Goal: Complete application form: Complete application form

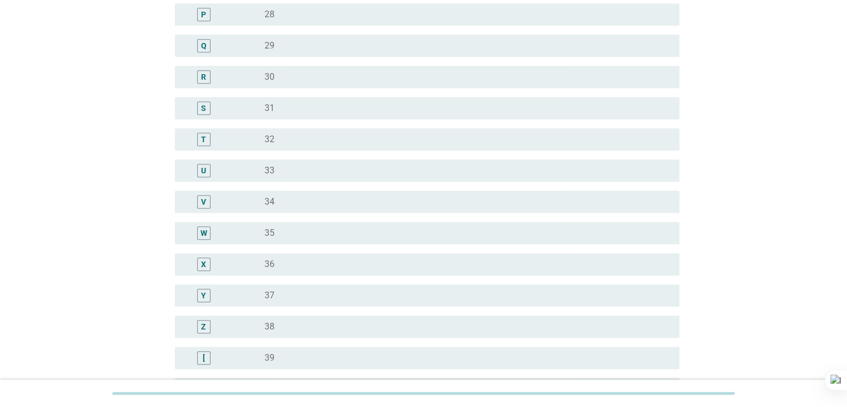
scroll to position [668, 0]
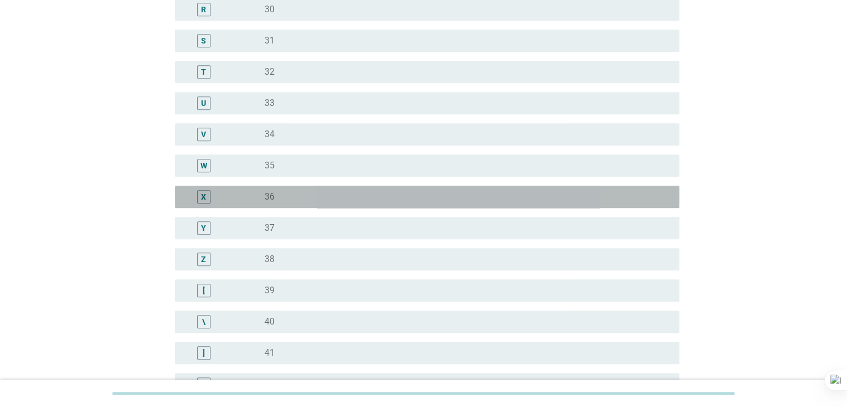
click at [271, 185] on div "X radio_button_unchecked 36" at bounding box center [427, 196] width 505 height 22
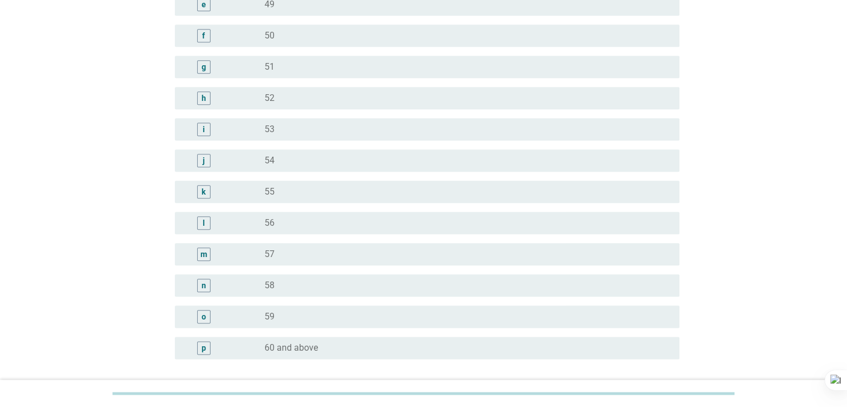
scroll to position [1361, 0]
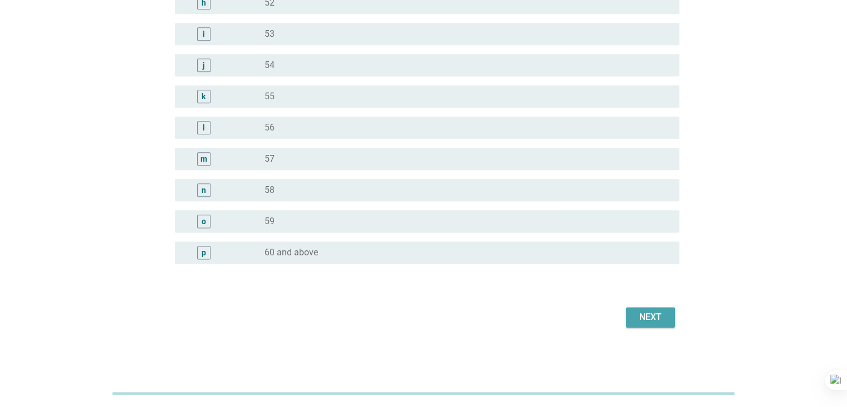
click at [637, 319] on div "Next" at bounding box center [650, 316] width 31 height 13
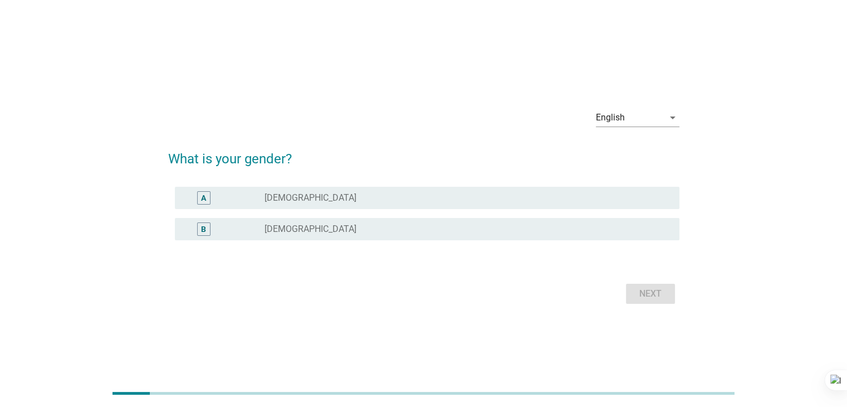
click at [286, 203] on div "radio_button_unchecked [DEMOGRAPHIC_DATA]" at bounding box center [467, 197] width 405 height 13
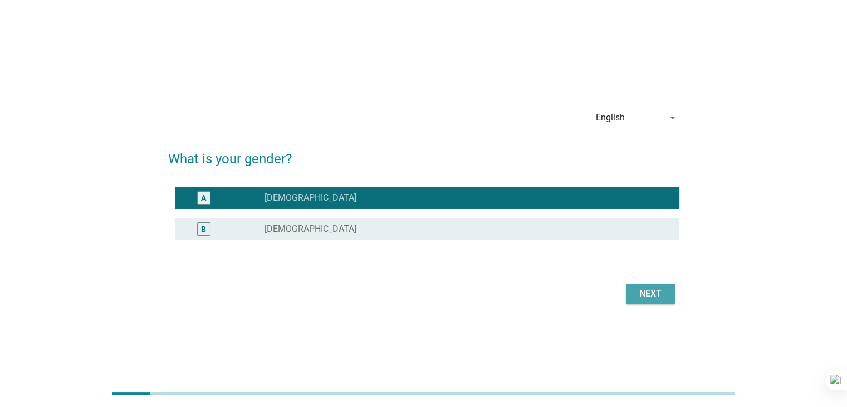
click at [644, 295] on div "Next" at bounding box center [650, 293] width 31 height 13
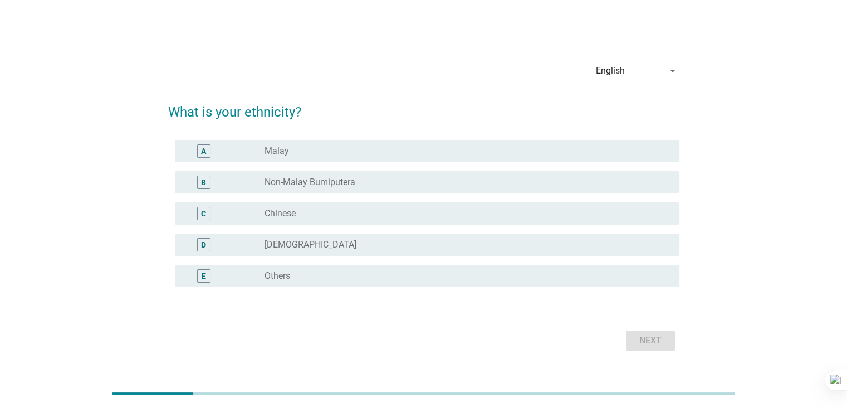
click at [289, 195] on div "B radio_button_unchecked Non-Malay Bumiputera" at bounding box center [423, 182] width 511 height 31
click at [283, 211] on label "Chinese" at bounding box center [280, 213] width 31 height 11
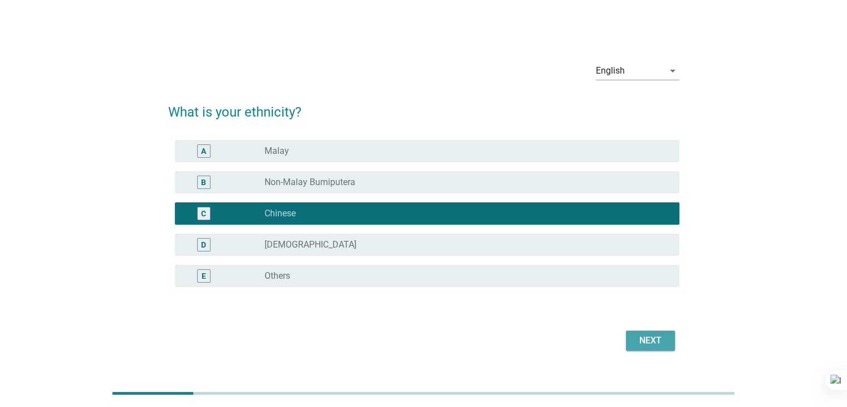
click at [645, 337] on div "Next" at bounding box center [650, 340] width 31 height 13
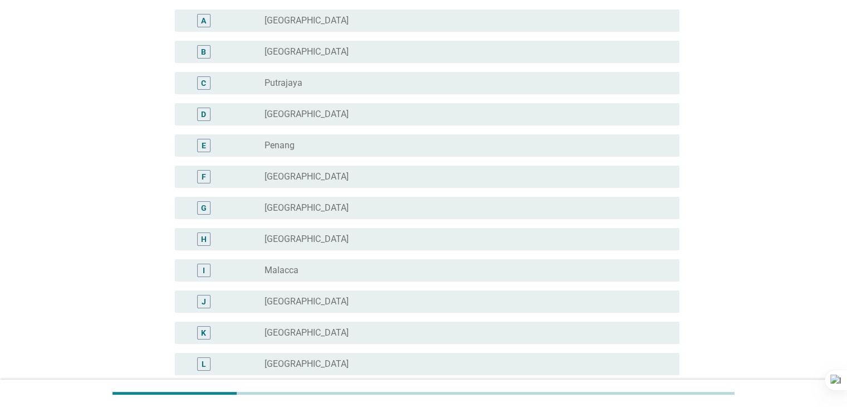
scroll to position [56, 0]
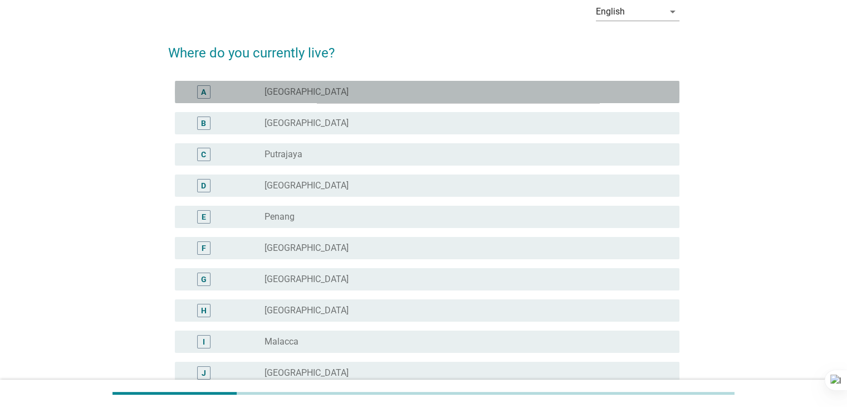
click at [321, 96] on div "radio_button_unchecked [GEOGRAPHIC_DATA]" at bounding box center [463, 91] width 397 height 11
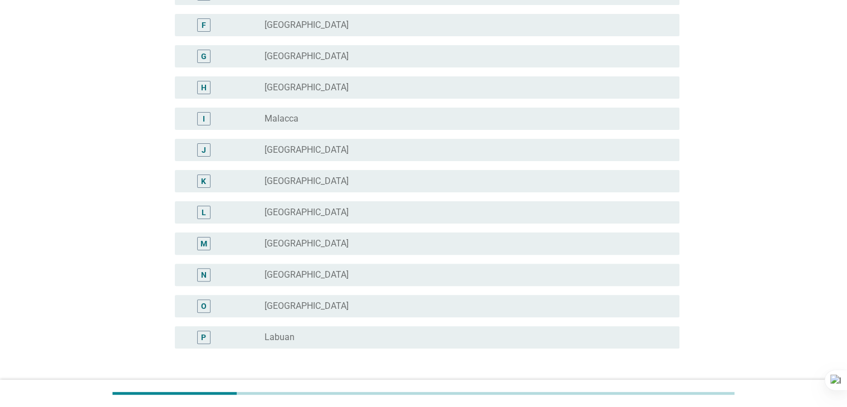
scroll to position [363, 0]
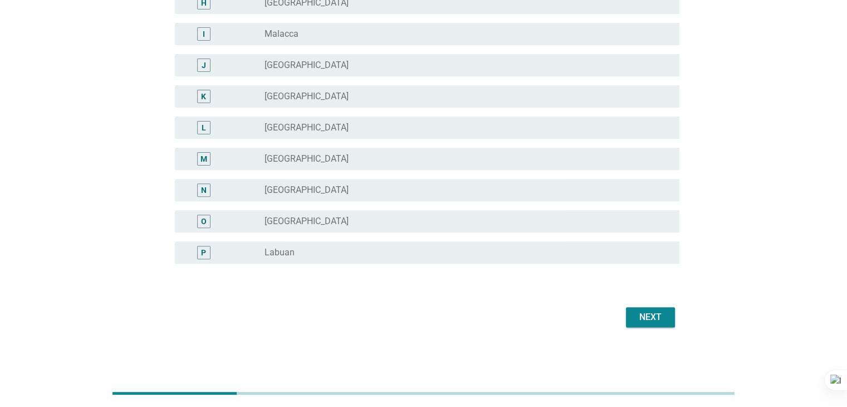
click at [641, 321] on div "Next" at bounding box center [650, 316] width 31 height 13
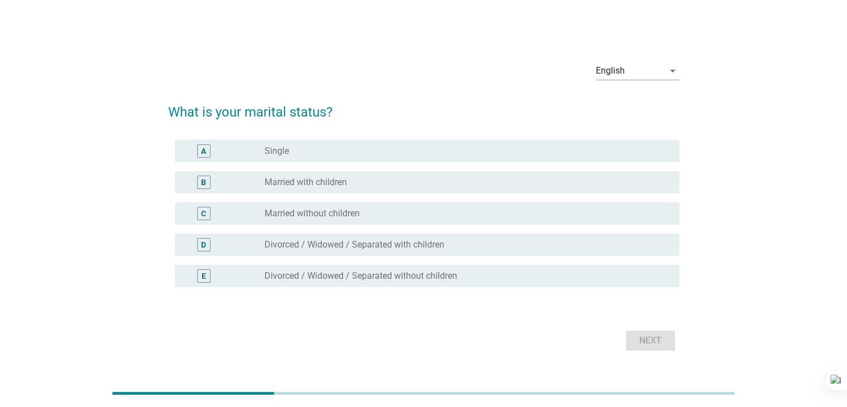
click at [344, 190] on div "B radio_button_unchecked Married with children" at bounding box center [427, 182] width 505 height 22
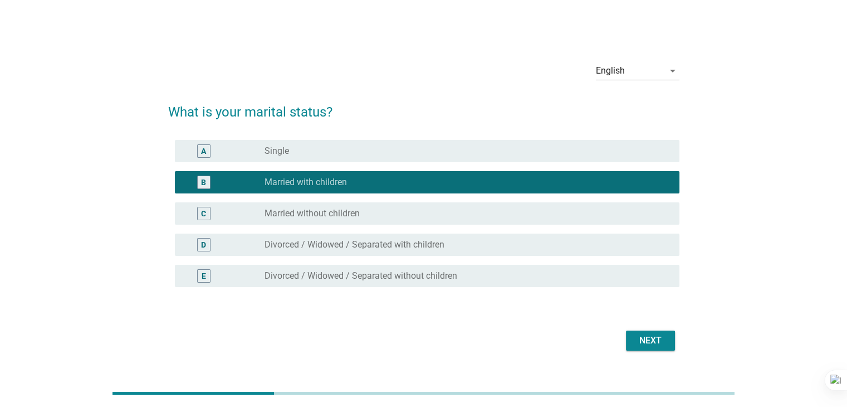
click at [644, 344] on div "Next" at bounding box center [650, 340] width 31 height 13
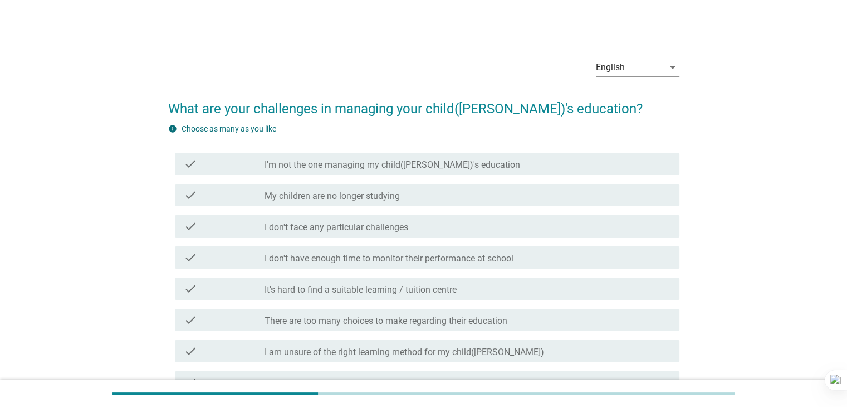
click at [364, 174] on div "check check_box_outline_blank I'm not the one managing my child([PERSON_NAME])'…" at bounding box center [423, 163] width 511 height 31
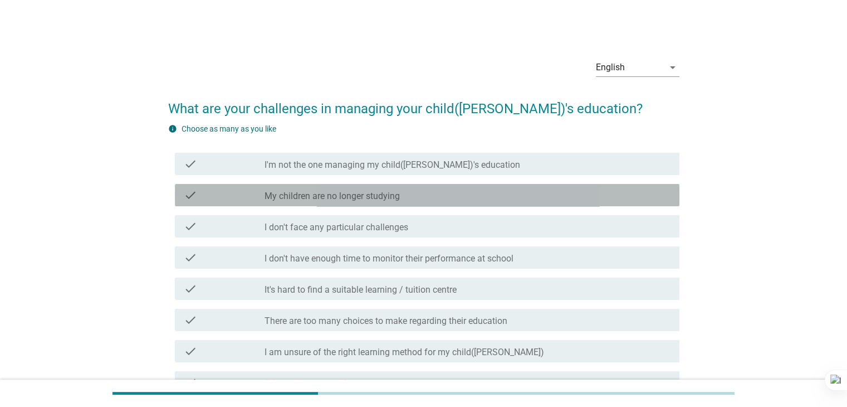
click at [316, 187] on div "check check_box_outline_blank My children are no longer studying" at bounding box center [427, 195] width 505 height 22
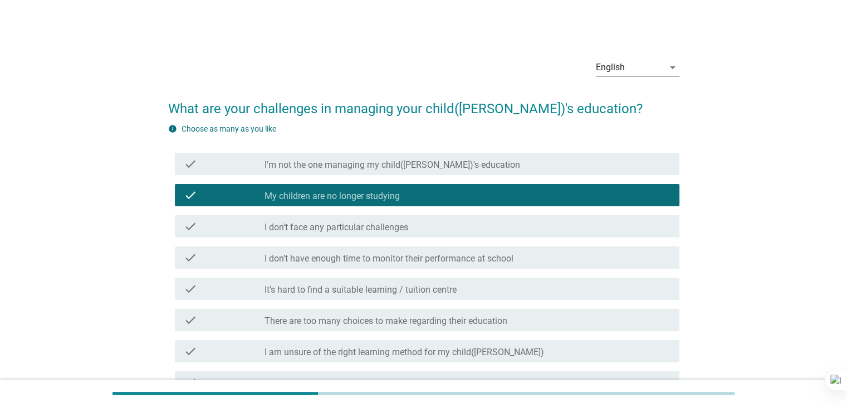
click at [331, 165] on label "I'm not the one managing my child([PERSON_NAME])'s education" at bounding box center [393, 164] width 256 height 11
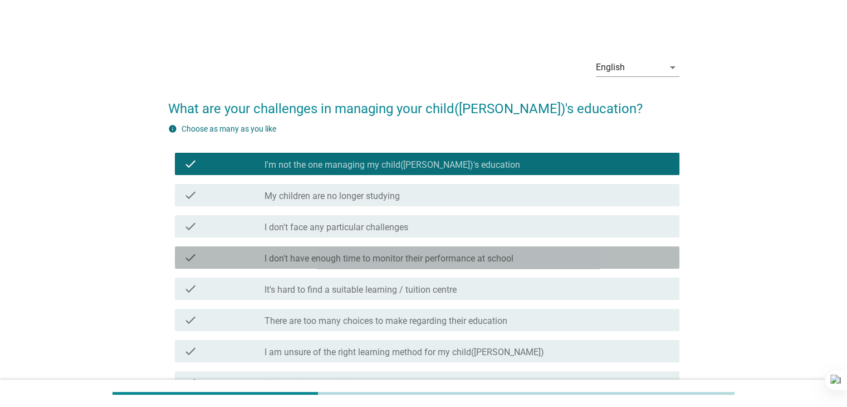
click at [348, 257] on label "I don't have enough time to monitor their performance at school" at bounding box center [389, 258] width 249 height 11
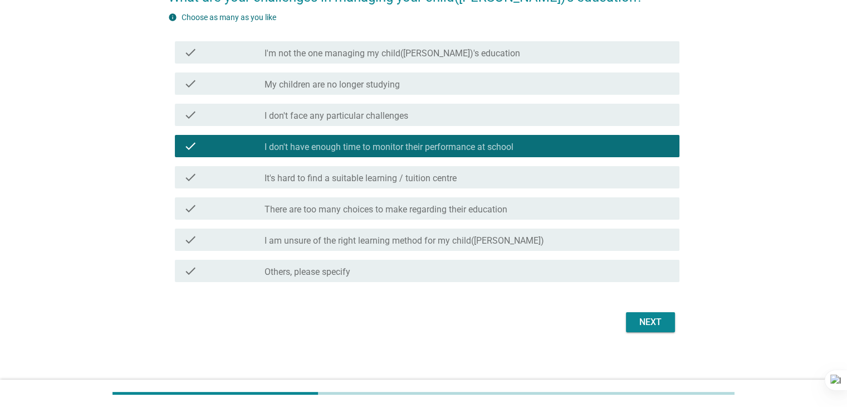
scroll to position [116, 0]
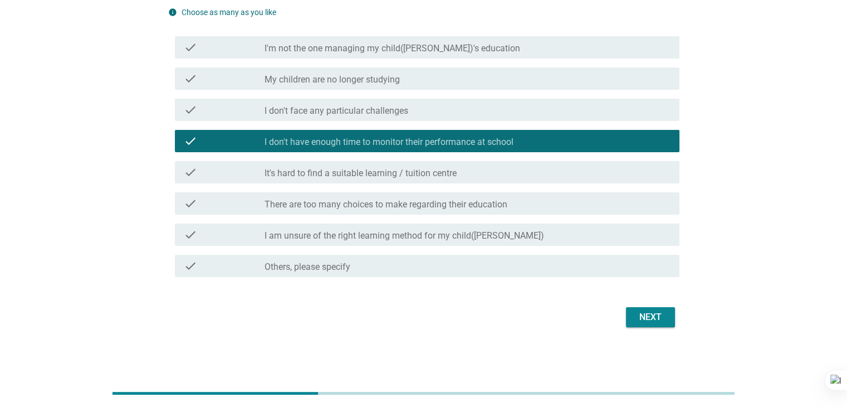
click at [650, 315] on div "Next" at bounding box center [650, 316] width 31 height 13
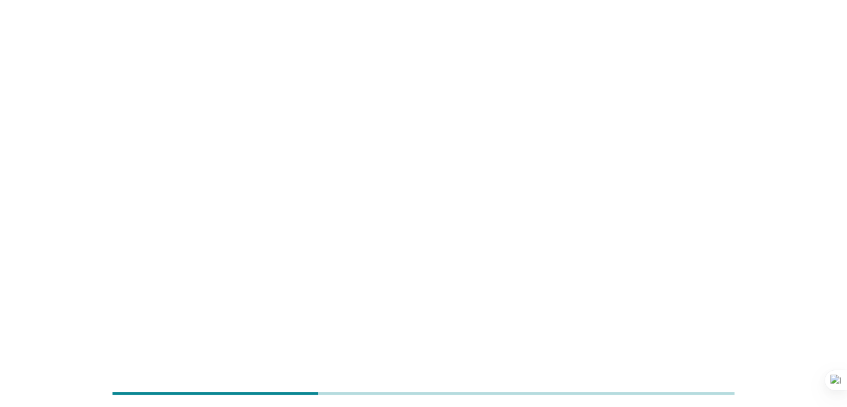
scroll to position [0, 0]
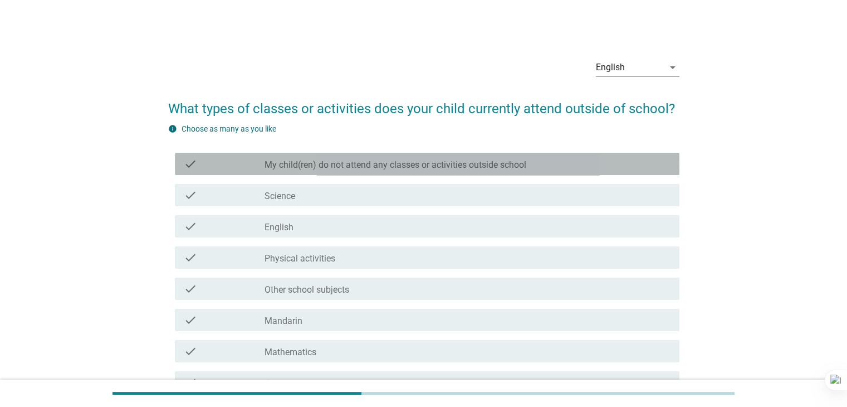
click at [370, 164] on label "My child(ren) do not attend any classes or activities outside school" at bounding box center [396, 164] width 262 height 11
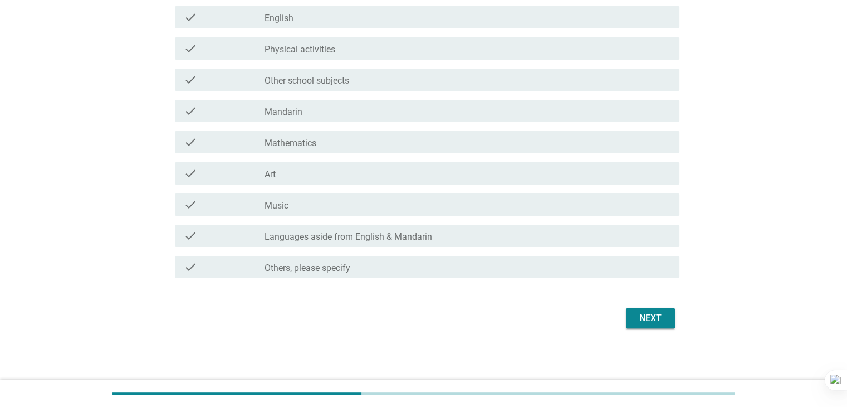
scroll to position [210, 0]
click at [649, 317] on div "Next" at bounding box center [650, 316] width 31 height 13
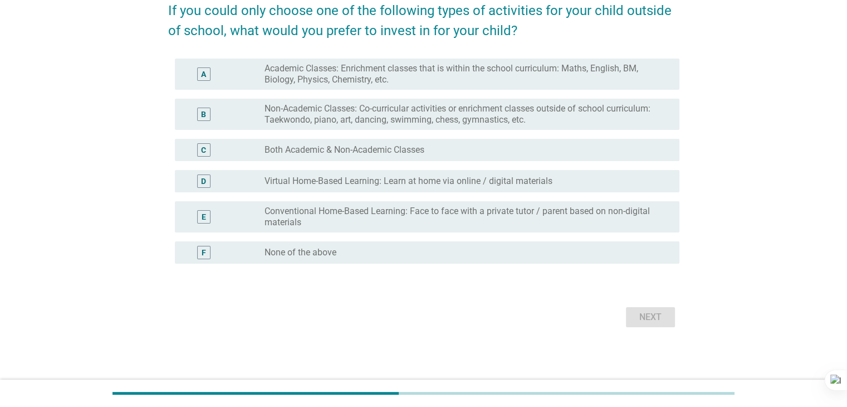
scroll to position [0, 0]
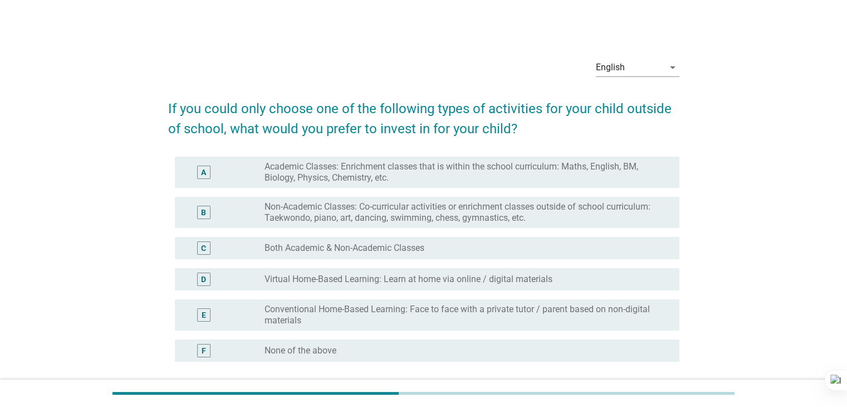
click at [397, 209] on label "Non-Academic Classes: Co-curricular activities or enrichment classes outside of…" at bounding box center [463, 212] width 397 height 22
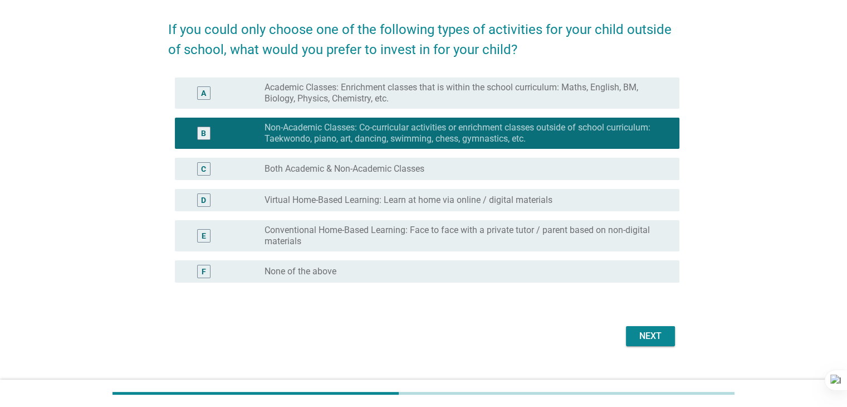
scroll to position [98, 0]
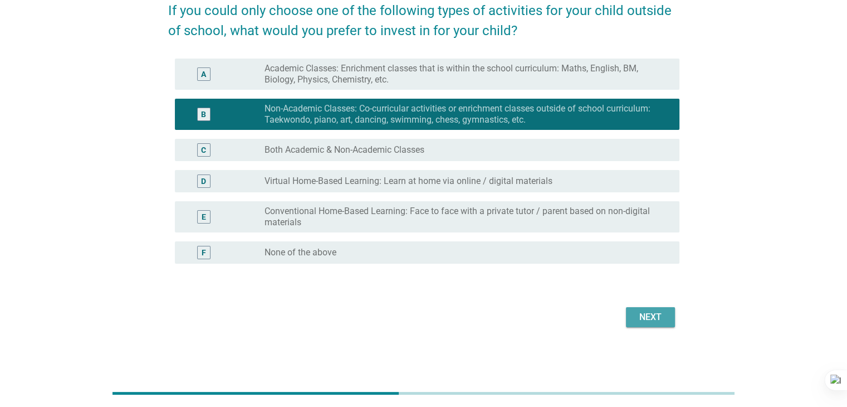
click at [635, 319] on div "Next" at bounding box center [650, 316] width 31 height 13
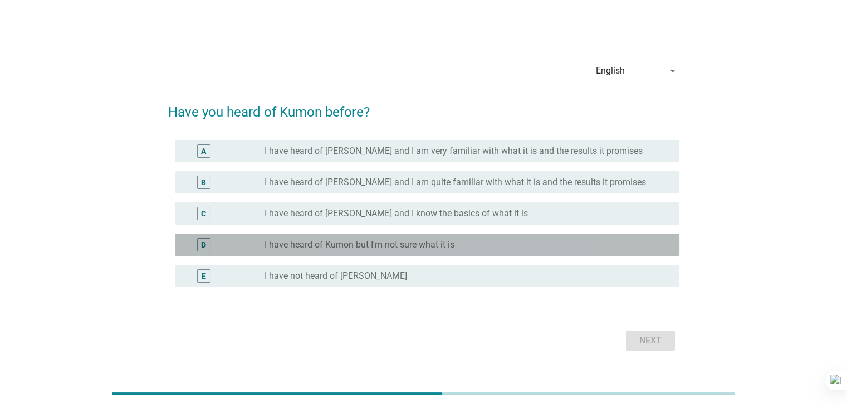
click at [374, 252] on div "D radio_button_unchecked I have heard of Kumon but I'm not sure what it is" at bounding box center [427, 244] width 505 height 22
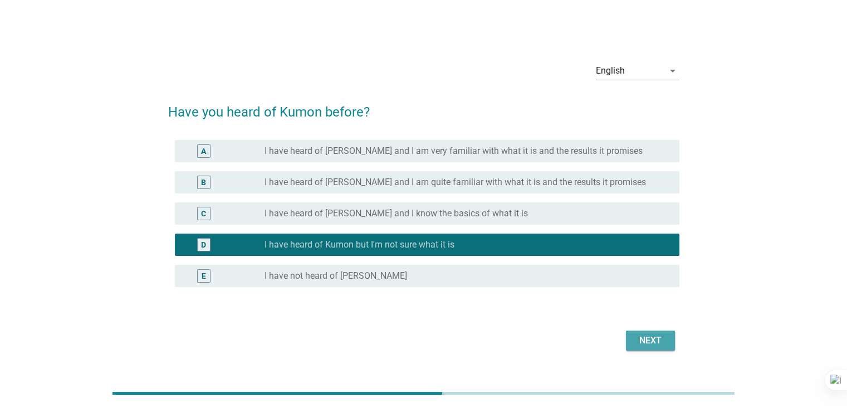
click at [655, 340] on div "Next" at bounding box center [650, 340] width 31 height 13
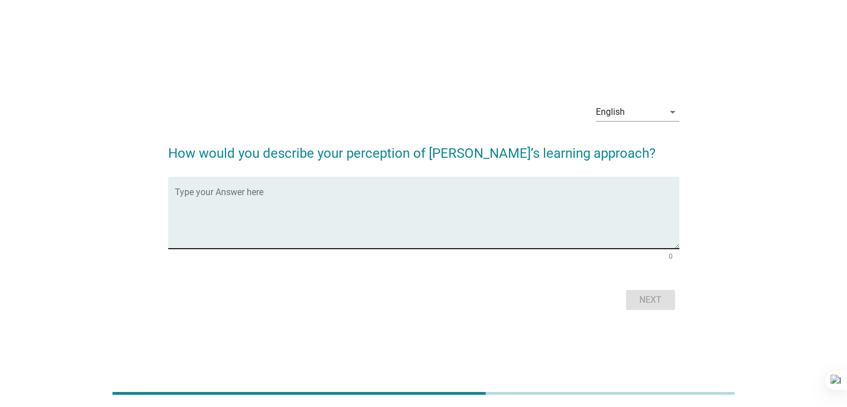
click at [409, 241] on textarea "Type your Answer here" at bounding box center [427, 219] width 505 height 58
type textarea "don't know"
click at [653, 300] on div "Next" at bounding box center [650, 299] width 31 height 13
click at [282, 185] on div "Type your Answer here" at bounding box center [427, 213] width 505 height 72
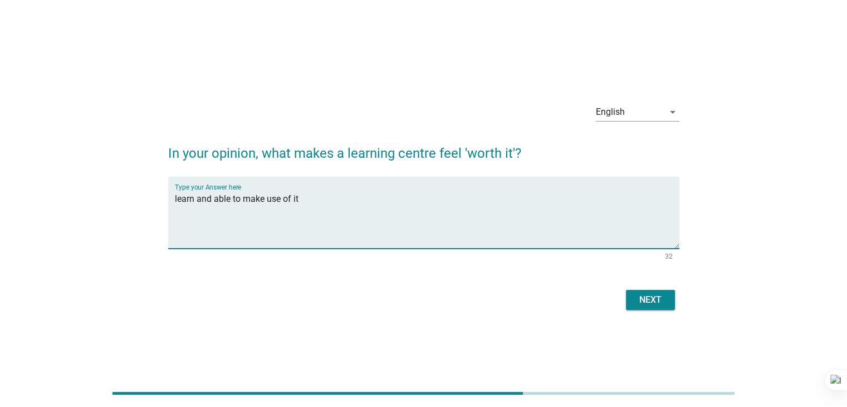
type textarea "learn and able to make use of it"
click at [645, 295] on div "Next" at bounding box center [650, 299] width 31 height 13
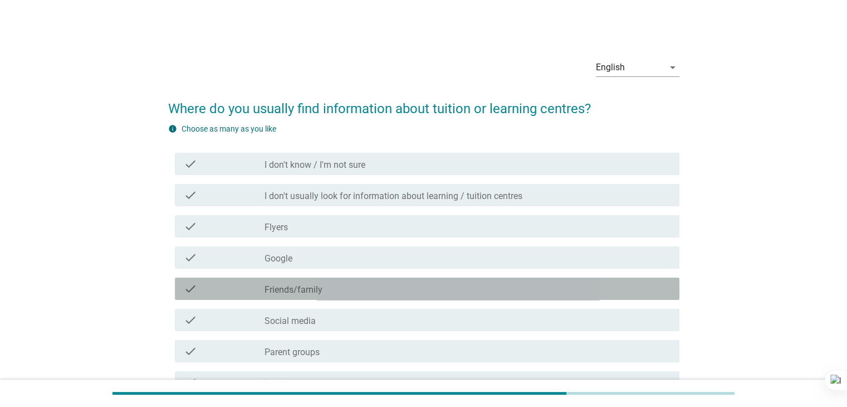
click at [417, 283] on div "check_box_outline_blank Friends/family" at bounding box center [467, 288] width 405 height 13
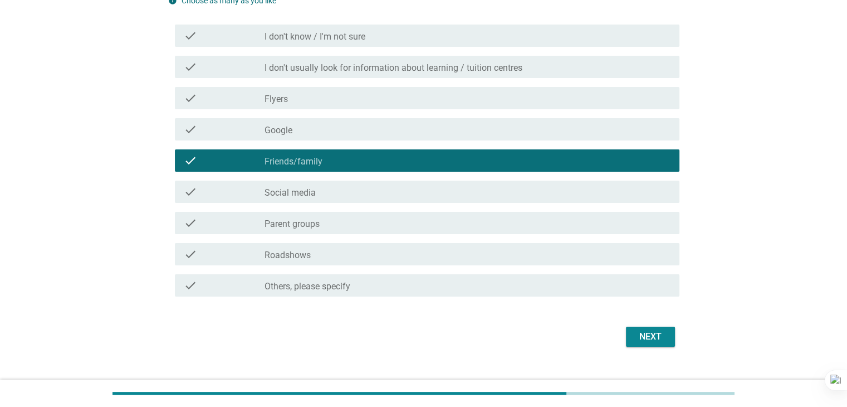
scroll to position [148, 0]
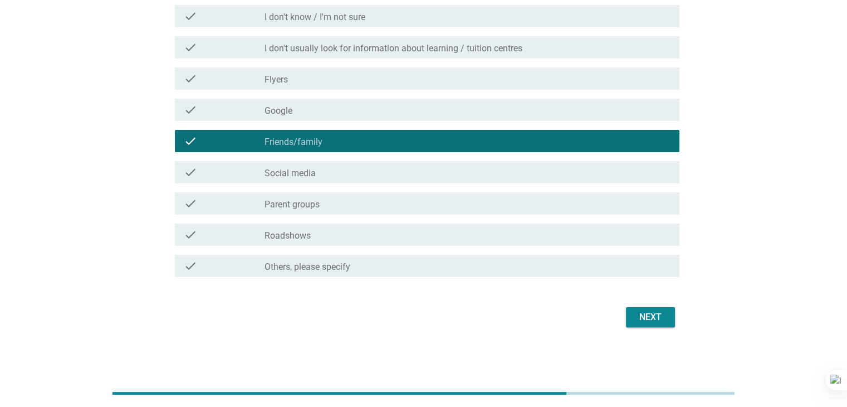
click at [646, 316] on div "Next" at bounding box center [650, 316] width 31 height 13
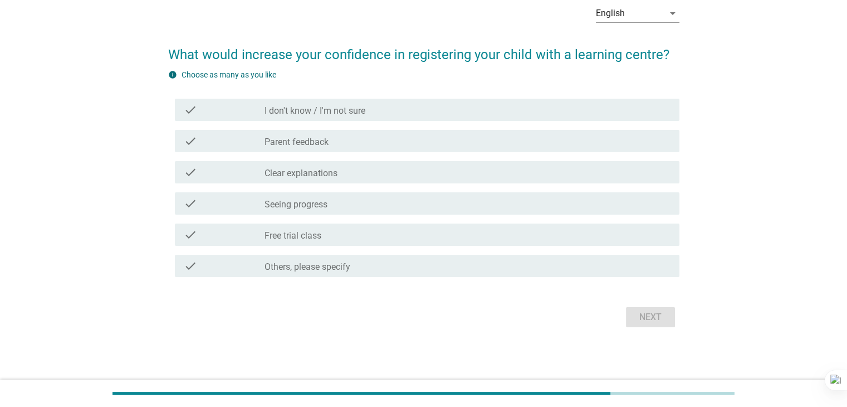
scroll to position [0, 0]
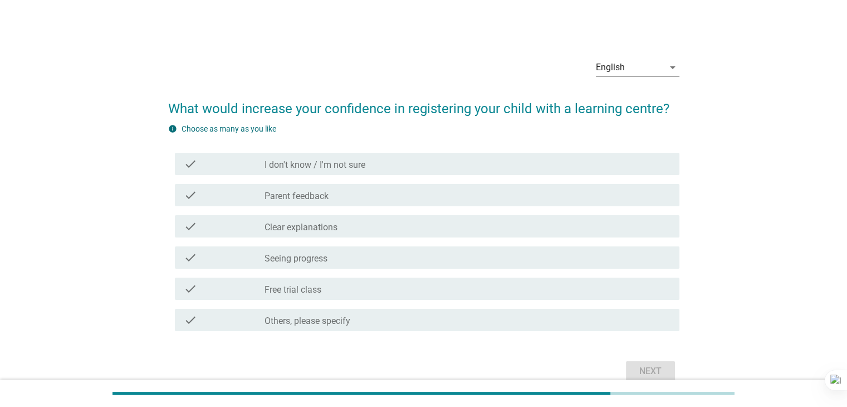
click at [359, 282] on div "check_box_outline_blank Free trial class" at bounding box center [467, 288] width 405 height 13
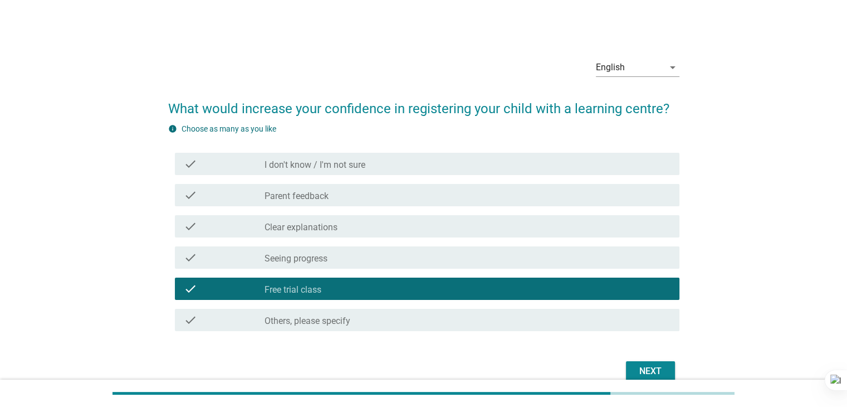
click at [643, 370] on div "Next" at bounding box center [650, 370] width 31 height 13
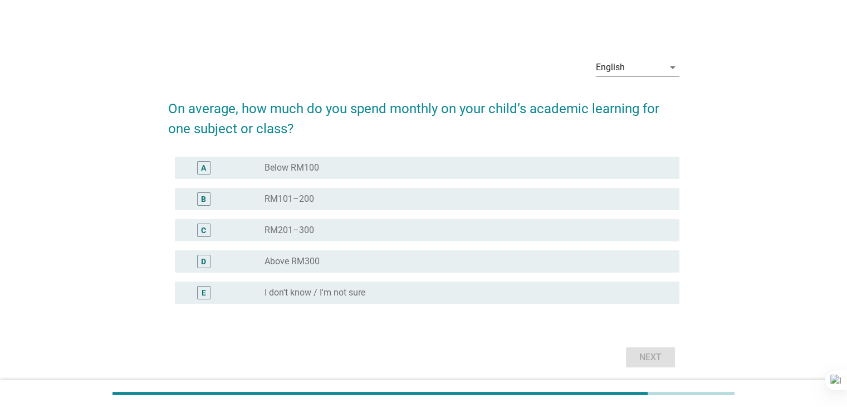
click at [403, 239] on div "C radio_button_unchecked RM201–300" at bounding box center [427, 230] width 505 height 22
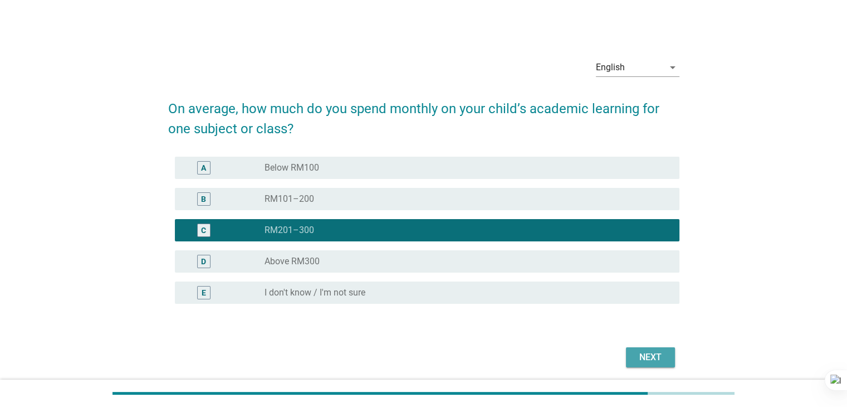
click at [642, 360] on div "Next" at bounding box center [650, 356] width 31 height 13
